Goal: Task Accomplishment & Management: Use online tool/utility

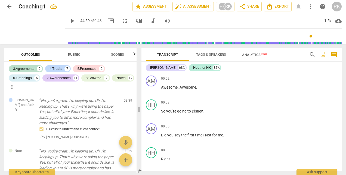
scroll to position [9750, 0]
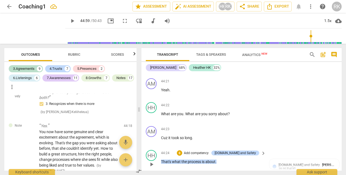
click at [152, 161] on span "play_arrow" at bounding box center [151, 164] width 7 height 7
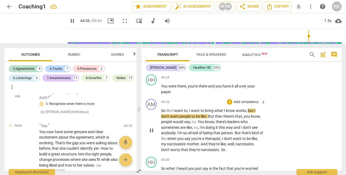
scroll to position [9904, 0]
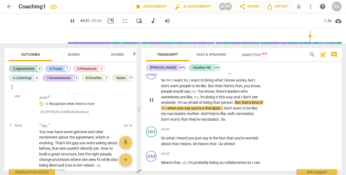
click at [151, 97] on span "pause" at bounding box center [151, 100] width 7 height 7
type input "2692"
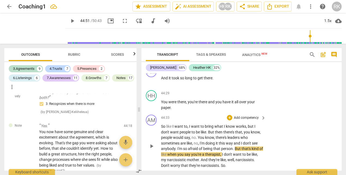
scroll to position [9850, 0]
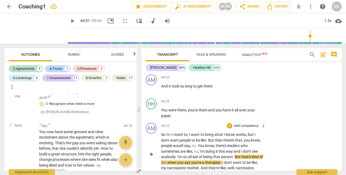
click at [238, 124] on p "Add competency" at bounding box center [247, 126] width 26 height 5
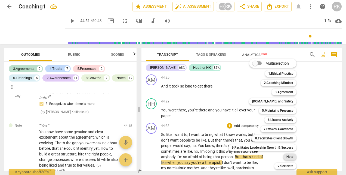
click at [288, 158] on b "Note" at bounding box center [290, 157] width 7 height 7
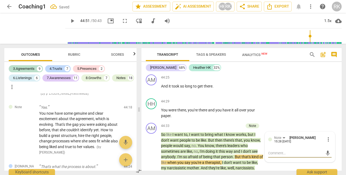
scroll to position [2583, 0]
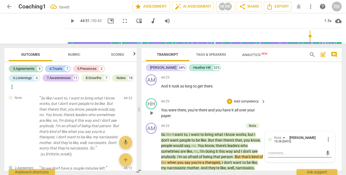
type textarea "H"
type textarea "He"
type textarea "Her"
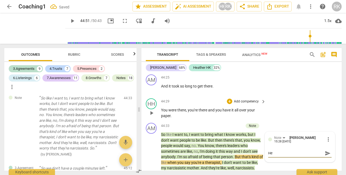
type textarea "Her"
type textarea "Here"
type textarea "Here i"
type textarea "Here is"
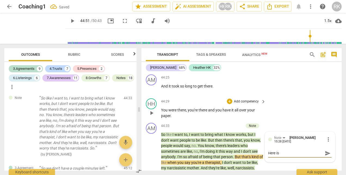
type textarea "Here is"
type textarea "Here is a"
type textarea "Here is"
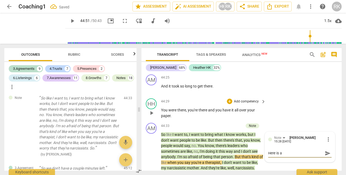
type textarea "Here is"
type textarea "Here is A"
type textarea "Here is Am"
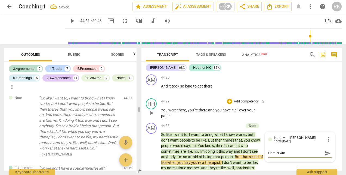
type textarea "Here is Ama"
type textarea "Here is [PERSON_NAME]"
type textarea "Here is Amand"
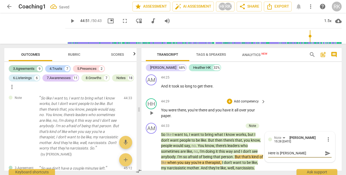
type textarea "Here is Amand"
type textarea "Here is [PERSON_NAME]"
type textarea "Here is [PERSON_NAME]'"
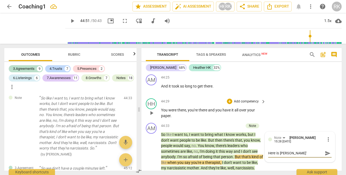
type textarea "Here is [PERSON_NAME]'s"
type textarea "Here is [PERSON_NAME]'s r"
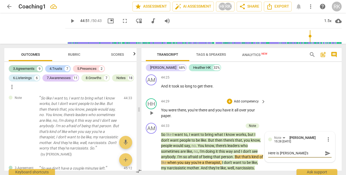
type textarea "Here is [PERSON_NAME]'s r"
type textarea "Here is [PERSON_NAME]'s re"
type textarea "Here is [PERSON_NAME]'s rea"
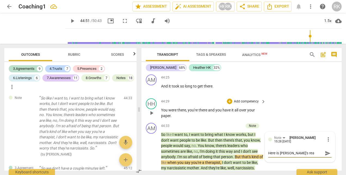
type textarea "Here is [PERSON_NAME]'s real"
type textarea "Here is [PERSON_NAME]'s real c"
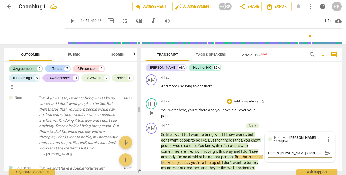
type textarea "Here is [PERSON_NAME]'s real c"
type textarea "Here is [PERSON_NAME]'s real ch"
type textarea "Here is [PERSON_NAME]'s real cha"
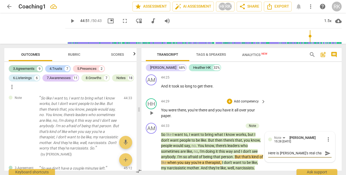
type textarea "Here is [PERSON_NAME]'s real chal"
type textarea "Here is [PERSON_NAME]'s real chall"
type textarea "Here is [PERSON_NAME]'s real challe"
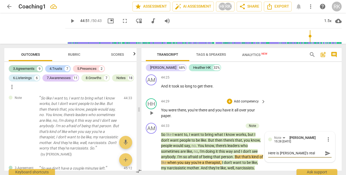
type textarea "Here is [PERSON_NAME]'s real challen"
type textarea "Here is [PERSON_NAME]'s real challeng"
type textarea "Here is [PERSON_NAME]'s real challenge"
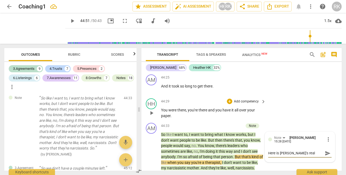
type textarea "Here is [PERSON_NAME]'s real challenge"
type textarea "Here is [PERSON_NAME]'s real challenge i"
type textarea "Here is [PERSON_NAME]'s real challenge in"
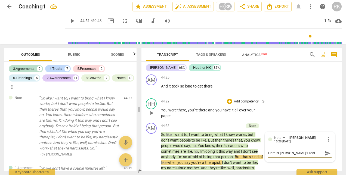
type textarea "Here is [PERSON_NAME]'s real challenge in"
type textarea "Here is [PERSON_NAME]'s real challenge in l"
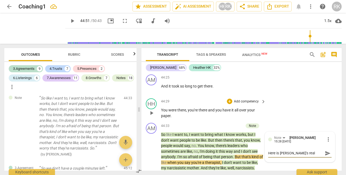
scroll to position [5, 0]
type textarea "Here is [PERSON_NAME]'s real challenge in le"
type textarea "Here is [PERSON_NAME]'s real challenge in lea"
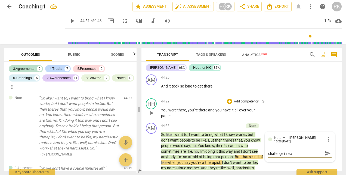
type textarea "Here is [PERSON_NAME]'s real challenge in lead"
type textarea "Here is [PERSON_NAME]'s real challenge in leadr"
type textarea "Here is [PERSON_NAME]'s real challenge in leadre"
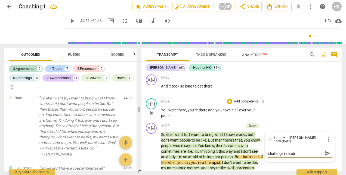
type textarea "Here is [PERSON_NAME]'s real challenge in leadre"
type textarea "Here is [PERSON_NAME]'s real challenge in leadres"
type textarea "Here is [PERSON_NAME]'s real challenge in leadre"
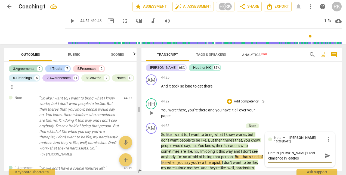
type textarea "Here is [PERSON_NAME]'s real challenge in leadre"
type textarea "Here is [PERSON_NAME]'s real challenge in leadr"
type textarea "Here is [PERSON_NAME]'s real challenge in lead"
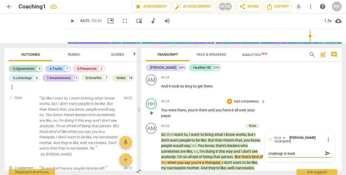
type textarea "Here is [PERSON_NAME]'s real challenge in lead"
type textarea "Here is [PERSON_NAME]'s real challenge in lea"
type textarea "Here is [PERSON_NAME]'s real challenge in le"
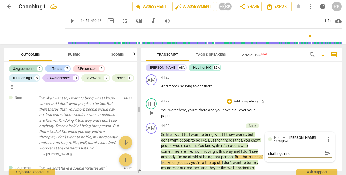
type textarea "Here is [PERSON_NAME]'s real challenge in l"
type textarea "Here is [PERSON_NAME]'s real challenge in"
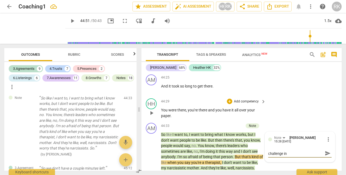
type textarea "Here is [PERSON_NAME]'s real challenge in"
type textarea "Here is [PERSON_NAME]'s real challenge i"
type textarea "Here is [PERSON_NAME]'s real challenge"
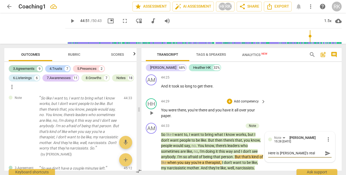
type textarea "Here is [PERSON_NAME]'s real challenge"
type textarea "Here is [PERSON_NAME]'s real challenge."
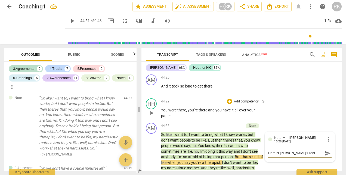
type textarea "Here is [PERSON_NAME]'s real challenge."
type textarea "Here is [PERSON_NAME]'s real challenge. J"
type textarea "Here is [PERSON_NAME]'s real challenge. Jo"
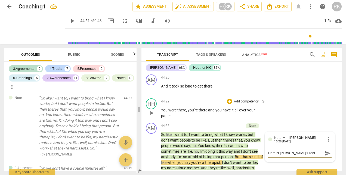
type textarea "Here is [PERSON_NAME]'s real challenge. Jo"
type textarea "Here is [PERSON_NAME]'s real challenge. J"
type textarea "Here is [PERSON_NAME]'s real challenge."
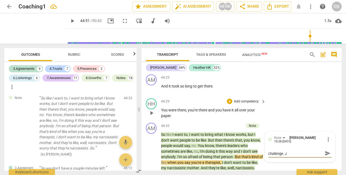
type textarea "Here is [PERSON_NAME]'s real challenge."
type textarea "Here is [PERSON_NAME]'s real challenge. H"
type textarea "Here is [PERSON_NAME]'s real challenge. Ho"
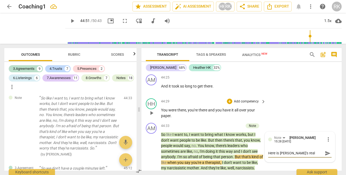
type textarea "Here is [PERSON_NAME]'s real challenge. Ho"
type textarea "Here is [PERSON_NAME]'s real challenge. Hol"
type textarea "Here is [PERSON_NAME]'s real challenge. Hold"
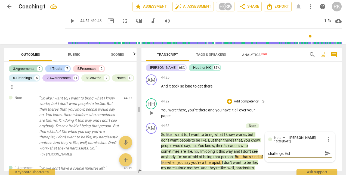
type textarea "Here is [PERSON_NAME]'s real challenge. Hold"
type textarea "Here is [PERSON_NAME]'s real challenge. Hold o"
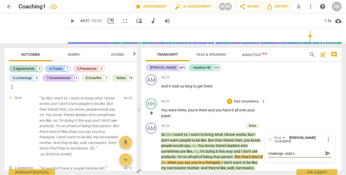
type textarea "Here is [PERSON_NAME]'s real challenge. Hold on"
type textarea "Here is [PERSON_NAME]'s real challenge. Hold on o"
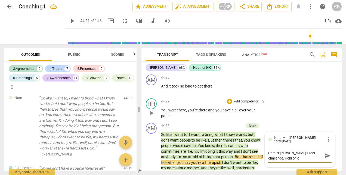
type textarea "Here is [PERSON_NAME]'s real challenge. Hold on o"
type textarea "Here is [PERSON_NAME]'s real challenge. Hold on"
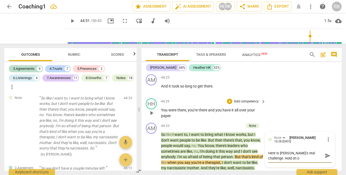
type textarea "Here is [PERSON_NAME]'s real challenge. Hold on"
type textarea "Here is [PERSON_NAME]'s real challenge. Hold on t"
type textarea "Here is [PERSON_NAME]'s real challenge. Hold on to"
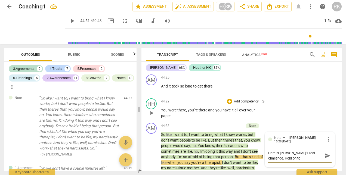
type textarea "Here is [PERSON_NAME]'s real challenge. Hold on to"
type textarea "Here is [PERSON_NAME]'s real challenge. Hold on to t"
type textarea "Here is [PERSON_NAME]'s real challenge. Hold on to th"
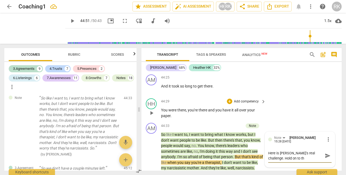
type textarea "Here is [PERSON_NAME]'s real challenge. Hold on to tha"
type textarea "Here is [PERSON_NAME]'s real challenge. Hold on to that"
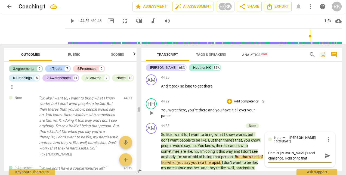
type textarea "Here is [PERSON_NAME]'s real challenge. Hold on to that -"
type textarea "Here is [PERSON_NAME]'s real challenge. Hold on to that --"
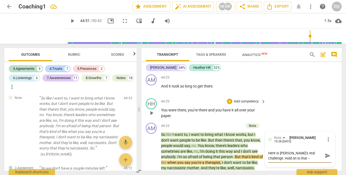
type textarea "Here is [PERSON_NAME]'s real challenge. Hold on to that -- p"
type textarea "Here is [PERSON_NAME]'s real challenge. Hold on to that -- p["
type textarea "Here is [PERSON_NAME]'s real challenge. Hold on to that -- p[o"
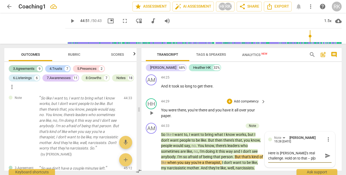
type textarea "Here is [PERSON_NAME]'s real challenge. Hold on to that -- p["
type textarea "Here is [PERSON_NAME]'s real challenge. Hold on to that -- p"
type textarea "Here is [PERSON_NAME]'s real challenge. Hold on to that --"
type textarea "Here is [PERSON_NAME]'s real challenge. Hold on to that -- o"
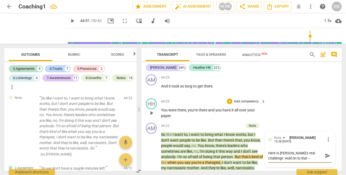
type textarea "Here is [PERSON_NAME]'s real challenge. Hold on to that -- o"
type textarea "Here is [PERSON_NAME]'s real challenge. Hold on to that --"
type textarea "Here is [PERSON_NAME]'s real challenge. Hold on to that -- p"
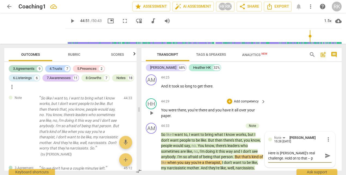
type textarea "Here is [PERSON_NAME]'s real challenge. Hold on to that -- po"
type textarea "Here is [PERSON_NAME]'s real challenge. Hold on to that -- pot"
type textarea "Here is [PERSON_NAME]'s real challenge. Hold on to that -- pote"
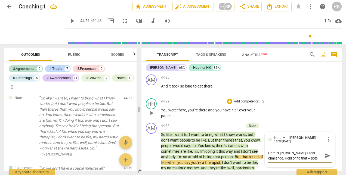
type textarea "Here is [PERSON_NAME]'s real challenge. Hold on to that -- potei"
type textarea "Here is [PERSON_NAME]'s real challenge. Hold on to that -- potein"
type textarea "Here is [PERSON_NAME]'s real challenge. Hold on to that -- poteint"
type textarea "Here is [PERSON_NAME]'s real challenge. Hold on to that -- potein"
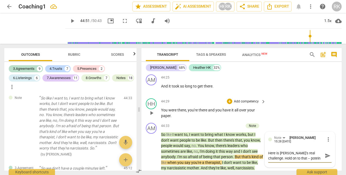
type textarea "Here is [PERSON_NAME]'s real challenge. Hold on to that -- potei"
type textarea "Here is [PERSON_NAME]'s real challenge. Hold on to that -- pote"
type textarea "Here is [PERSON_NAME]'s real challenge. Hold on to that -- poten"
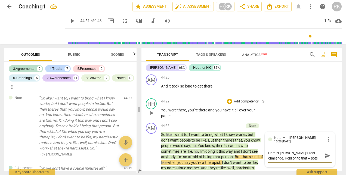
type textarea "Here is [PERSON_NAME]'s real challenge. Hold on to that -- poten"
type textarea "Here is [PERSON_NAME]'s real challenge. Hold on to that -- potent"
type textarea "Here is [PERSON_NAME]'s real challenge. Hold on to that -- potenti"
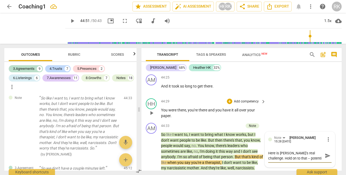
type textarea "Here is [PERSON_NAME]'s real challenge. Hold on to that -- potentia"
type textarea "Here is [PERSON_NAME]'s real challenge. Hold on to that -- potential"
type textarea "Here is [PERSON_NAME]'s real challenge. Hold on to that -- potentiall"
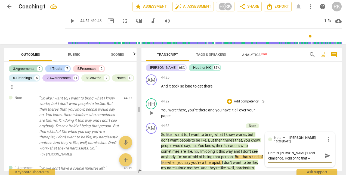
type textarea "Here is [PERSON_NAME]'s real challenge. Hold on to that -- potentiall"
type textarea "Here is [PERSON_NAME]'s real challenge. Hold on to that -- potentially"
click at [152, 151] on span "play_arrow" at bounding box center [151, 154] width 7 height 7
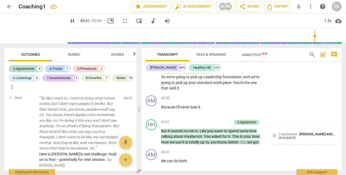
scroll to position [10149, 0]
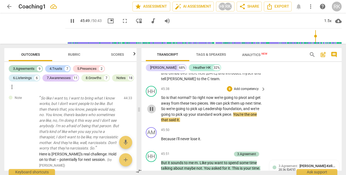
click at [151, 106] on span "pause" at bounding box center [151, 109] width 7 height 7
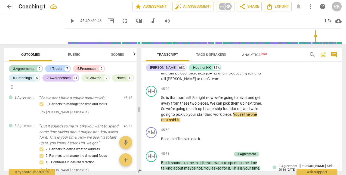
scroll to position [2555, 0]
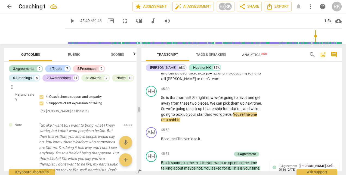
click at [74, 55] on span "Rubric" at bounding box center [74, 55] width 12 height 4
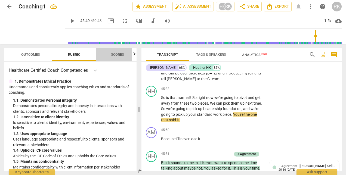
click at [115, 54] on span "Scores" at bounding box center [117, 55] width 13 height 4
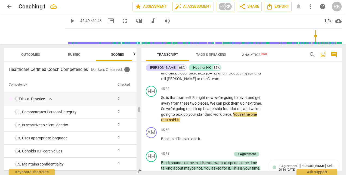
scroll to position [0, 7]
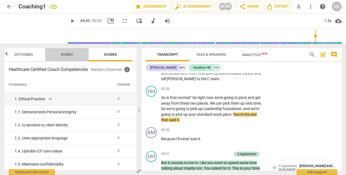
click at [69, 55] on span "Rubric" at bounding box center [67, 55] width 12 height 4
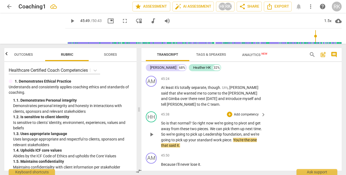
scroll to position [10122, 0]
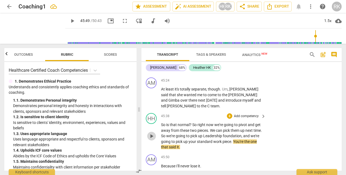
click at [151, 133] on span "play_arrow" at bounding box center [151, 136] width 7 height 7
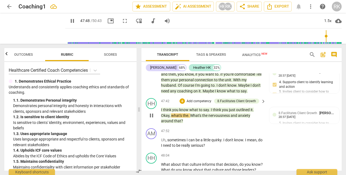
scroll to position [10688, 0]
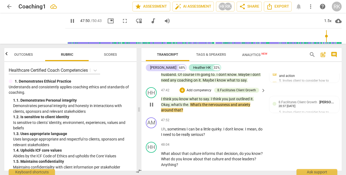
click at [193, 88] on p "Add competency" at bounding box center [199, 90] width 26 height 5
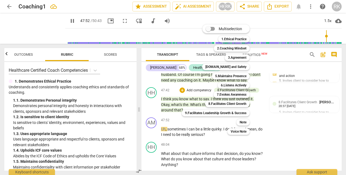
click at [150, 94] on div at bounding box center [173, 87] width 346 height 175
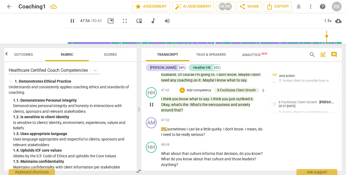
click at [173, 96] on p "I think you know what to say . I think you just outlined it . Okay , what's the…" at bounding box center [212, 104] width 102 height 17
click at [152, 102] on span "pause" at bounding box center [151, 105] width 7 height 7
click at [198, 88] on p "Add competency" at bounding box center [199, 90] width 26 height 5
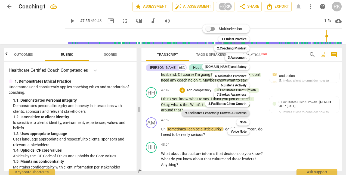
click at [235, 113] on b "9.Facilitates Leadership Growth & Success" at bounding box center [216, 113] width 62 height 7
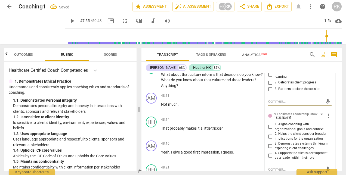
scroll to position [10770, 0]
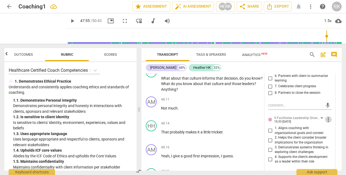
click at [327, 117] on span "more_vert" at bounding box center [328, 120] width 7 height 7
click at [328, 120] on li "Delete" at bounding box center [332, 119] width 19 height 10
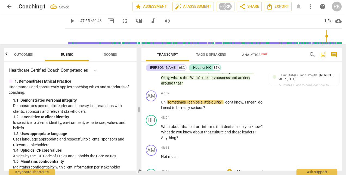
scroll to position [10688, 0]
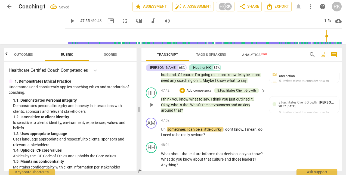
click at [198, 88] on p "Add competency" at bounding box center [199, 90] width 26 height 5
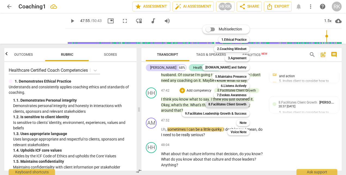
click at [231, 104] on b "8.Facilitates Client Growth" at bounding box center [228, 104] width 38 height 7
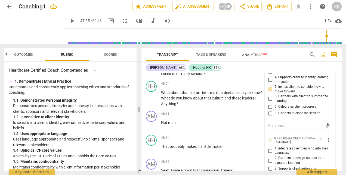
scroll to position [10743, 0]
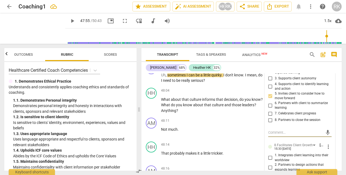
click at [327, 144] on span "more_vert" at bounding box center [328, 147] width 7 height 7
click at [330, 147] on li "Delete" at bounding box center [332, 147] width 19 height 10
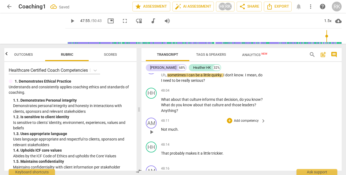
click at [242, 119] on p "Add competency" at bounding box center [247, 121] width 26 height 5
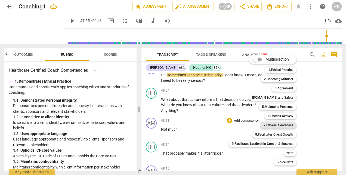
click at [283, 126] on b "7.Evokes Awareness" at bounding box center [279, 125] width 30 height 7
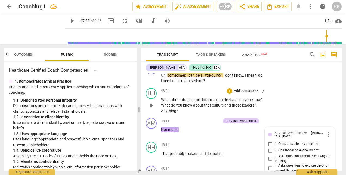
scroll to position [10738, 0]
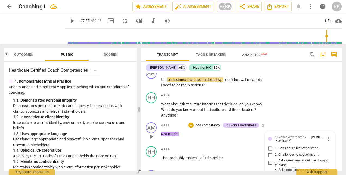
click at [327, 136] on span "more_vert" at bounding box center [328, 139] width 7 height 7
click at [328, 139] on li "Delete" at bounding box center [332, 138] width 19 height 10
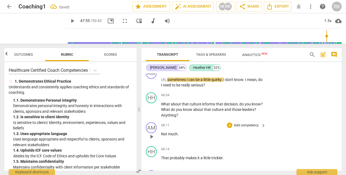
scroll to position [10683, 0]
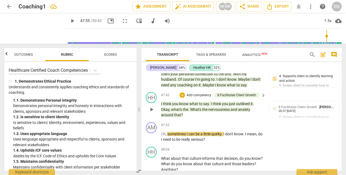
click at [202, 93] on p "Add competency" at bounding box center [199, 95] width 26 height 5
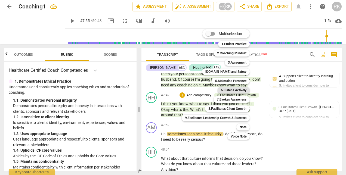
click at [238, 91] on b "6.Listens Actively" at bounding box center [234, 90] width 26 height 7
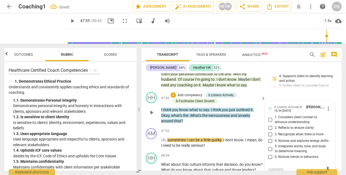
click at [269, 138] on input "4. Notices and explores energy shifts" at bounding box center [270, 141] width 9 height 7
click at [277, 167] on textarea at bounding box center [295, 169] width 55 height 5
click at [275, 167] on textarea "[PERSON_NAME]" at bounding box center [295, 169] width 55 height 5
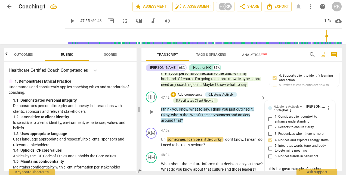
scroll to position [10685, 0]
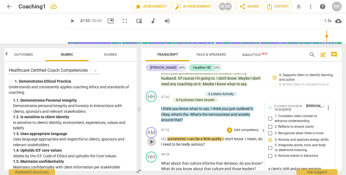
click at [151, 139] on span "play_arrow" at bounding box center [151, 142] width 7 height 7
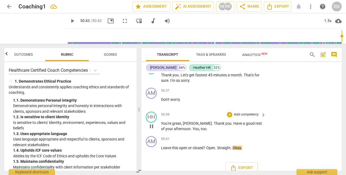
scroll to position [11301, 0]
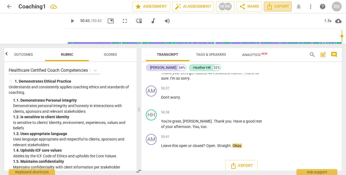
click at [277, 8] on span "Export" at bounding box center [278, 6] width 23 height 7
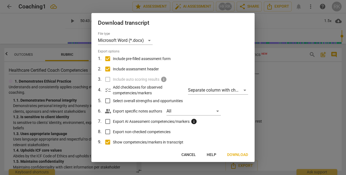
click at [108, 92] on span "checklist" at bounding box center [108, 90] width 7 height 7
click at [108, 101] on input "Select overall strengths and opportunities" at bounding box center [108, 101] width 10 height 10
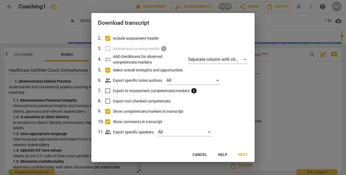
scroll to position [31, 0]
click at [243, 155] on span "Next" at bounding box center [243, 154] width 10 height 5
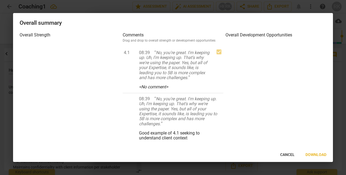
click at [289, 155] on span "Cancel" at bounding box center [287, 154] width 14 height 5
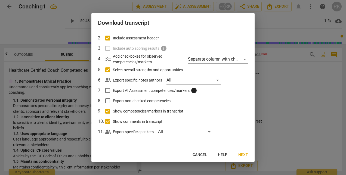
scroll to position [0, 0]
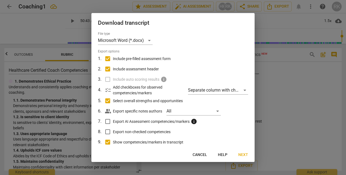
click at [108, 102] on input "Select overall strengths and opportunities" at bounding box center [108, 101] width 10 height 10
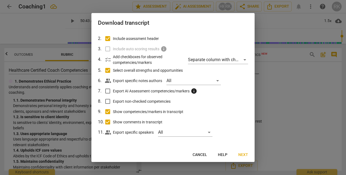
scroll to position [31, 0]
click at [246, 155] on span "Next" at bounding box center [243, 154] width 10 height 5
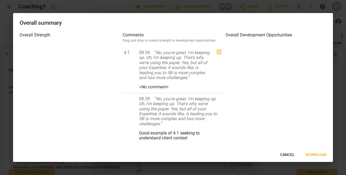
click at [45, 38] on h3 "Overall Strength" at bounding box center [70, 35] width 101 height 7
click at [45, 35] on h3 "Overall Strength" at bounding box center [70, 35] width 101 height 7
click at [45, 36] on h3 "Overall Strength" at bounding box center [70, 35] width 101 height 7
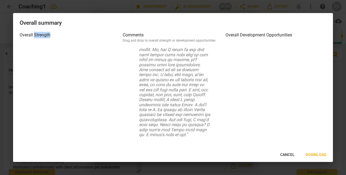
scroll to position [1683, 0]
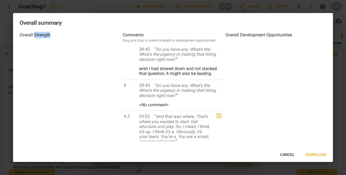
click at [290, 156] on span "Cancel" at bounding box center [287, 154] width 14 height 5
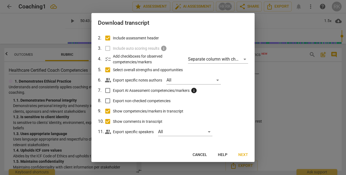
click at [107, 69] on input "Select overall strengths and opportunities" at bounding box center [108, 70] width 10 height 10
click at [233, 155] on span "Download" at bounding box center [237, 154] width 21 height 5
